Goal: Task Accomplishment & Management: Use online tool/utility

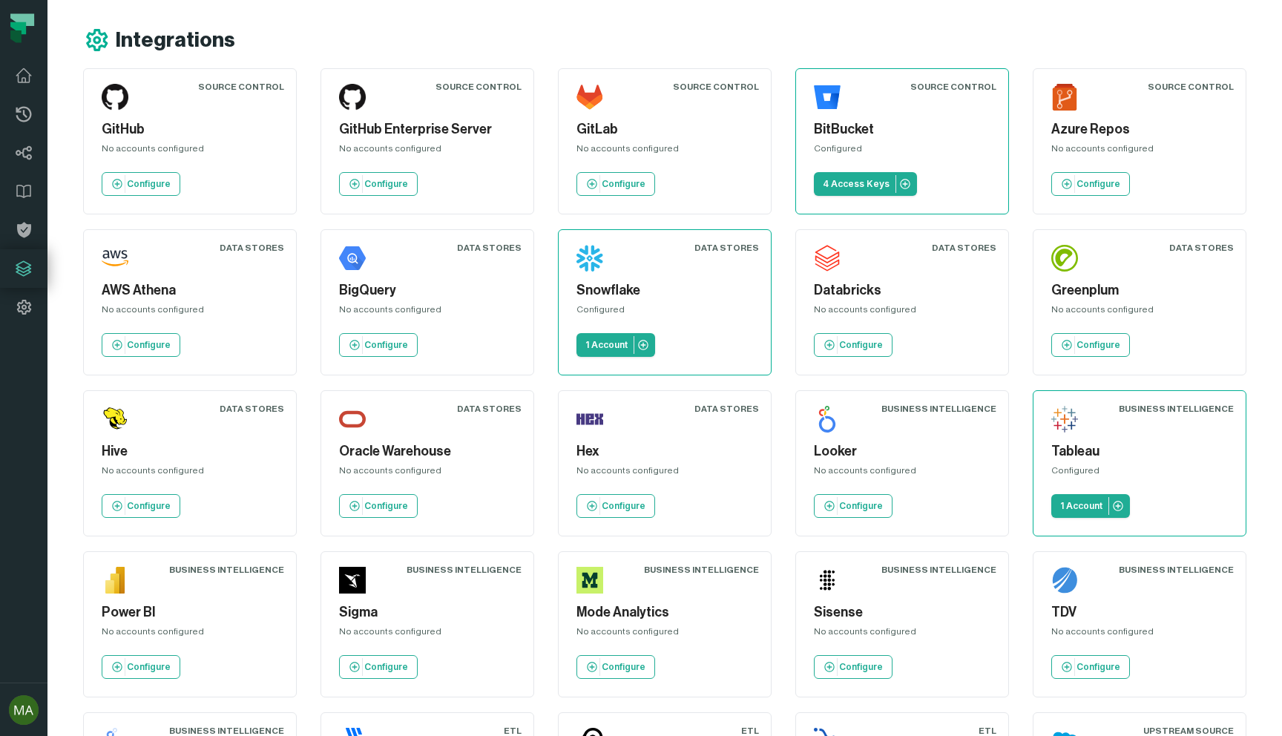
click at [857, 124] on h5 "BitBucket" at bounding box center [902, 129] width 177 height 20
click at [871, 185] on p "4 Access Keys" at bounding box center [856, 184] width 67 height 12
